Goal: Navigation & Orientation: Understand site structure

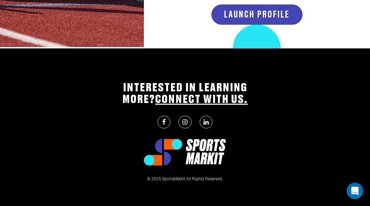
scroll to position [1820, 0]
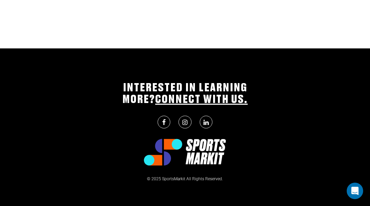
scroll to position [778, 0]
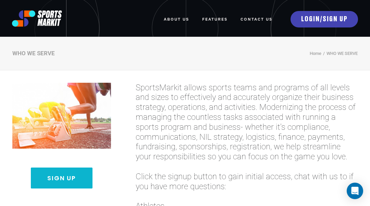
scroll to position [435, 0]
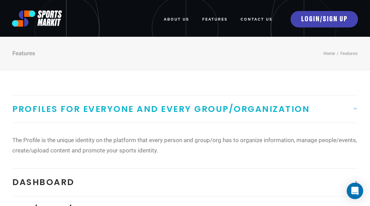
scroll to position [600, 0]
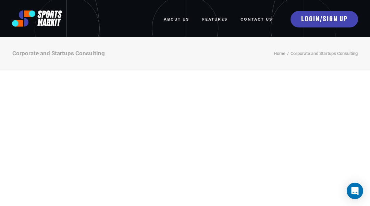
scroll to position [939, 0]
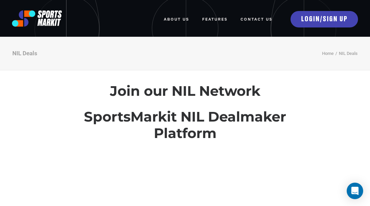
scroll to position [1340, 0]
